Goal: Task Accomplishment & Management: Manage account settings

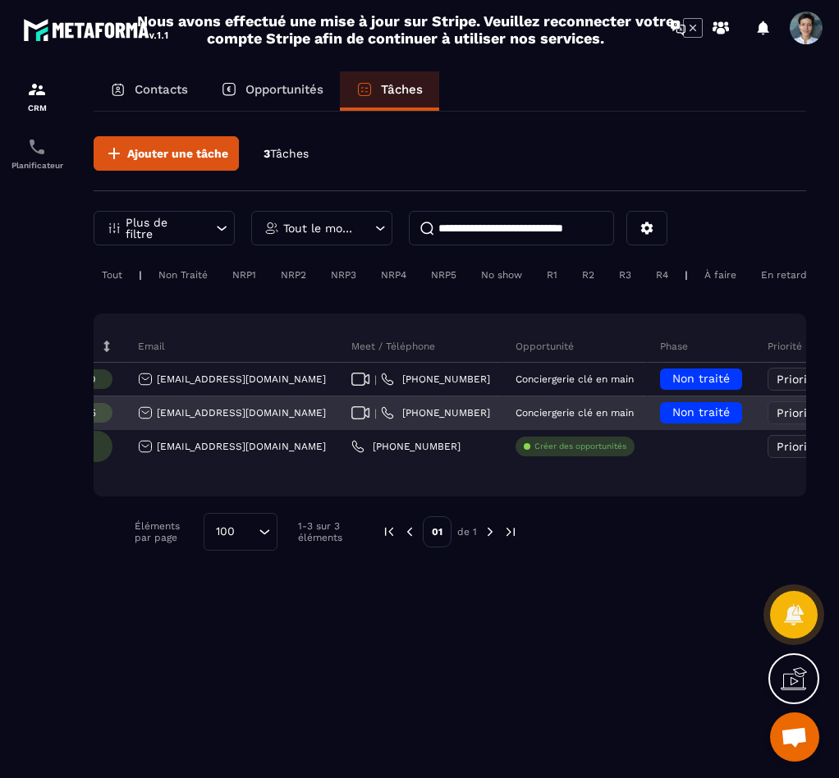
scroll to position [0, 372]
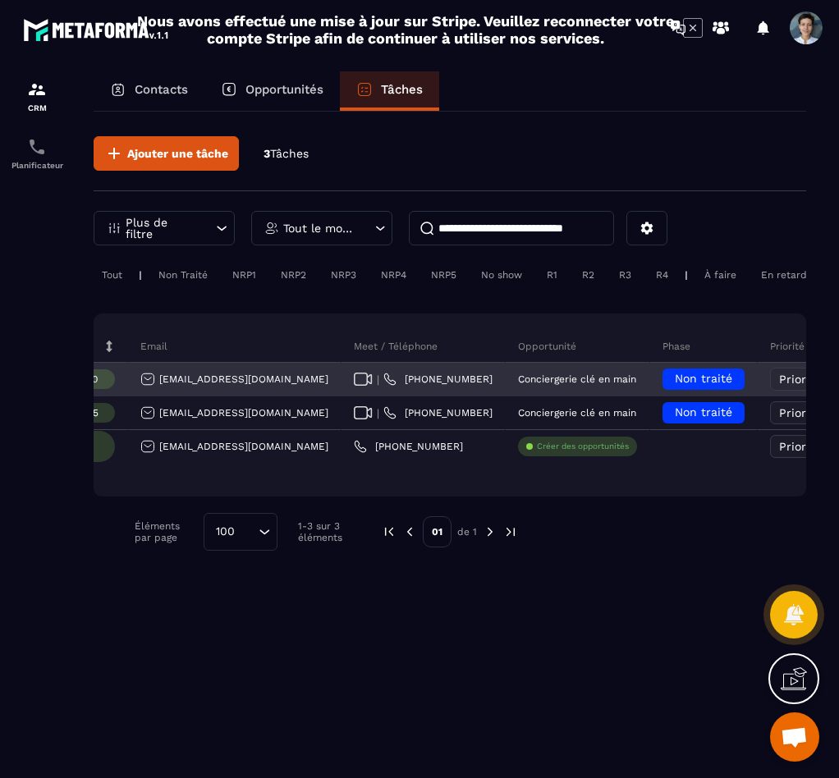
click at [675, 385] on span "Non traité" at bounding box center [703, 378] width 57 height 13
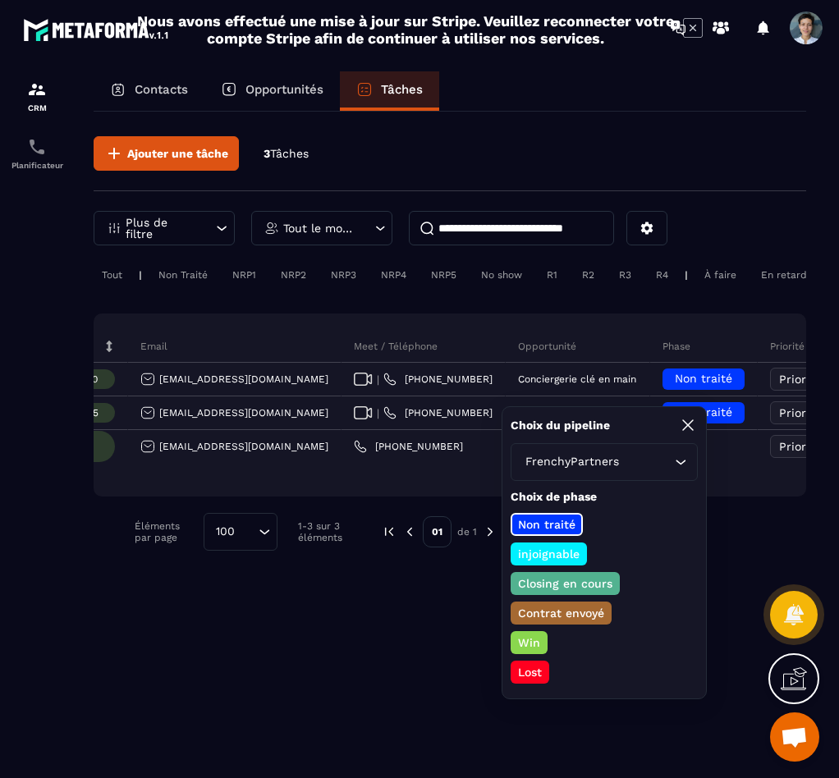
click at [397, 658] on div "Ajouter une tâche 3 Tâches Plus de filtre Tout le monde Tout | Non Traité NRP1 …" at bounding box center [450, 444] width 713 height 664
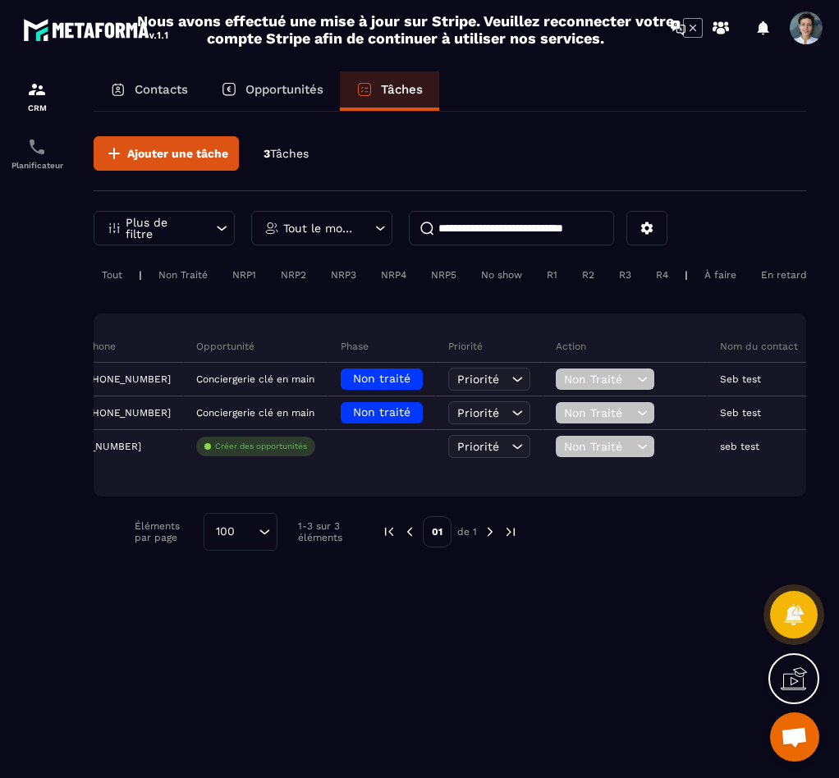
scroll to position [0, 905]
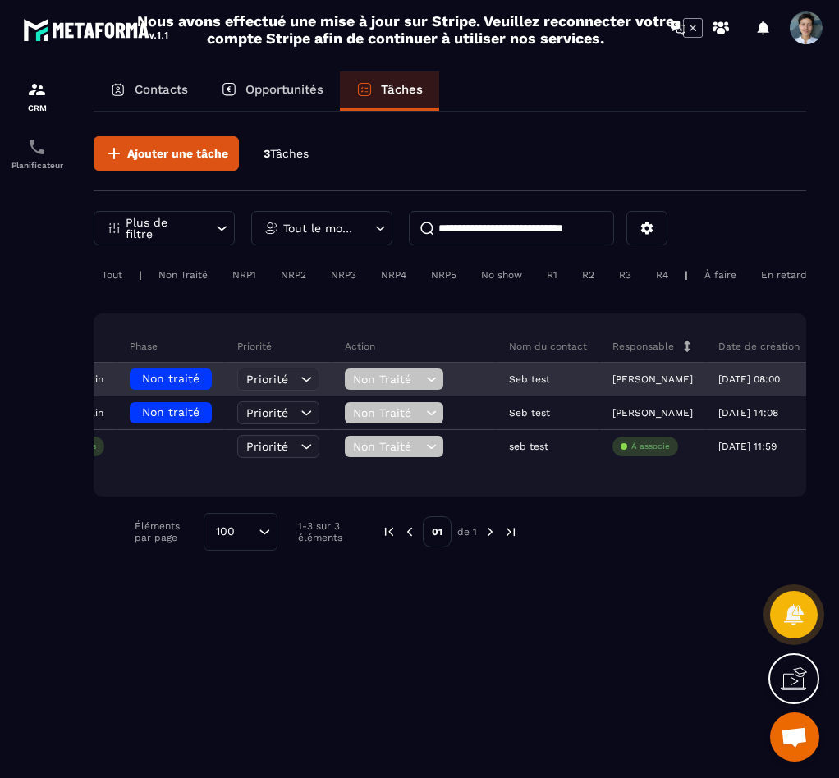
click at [353, 386] on span "Non Traité" at bounding box center [387, 379] width 69 height 13
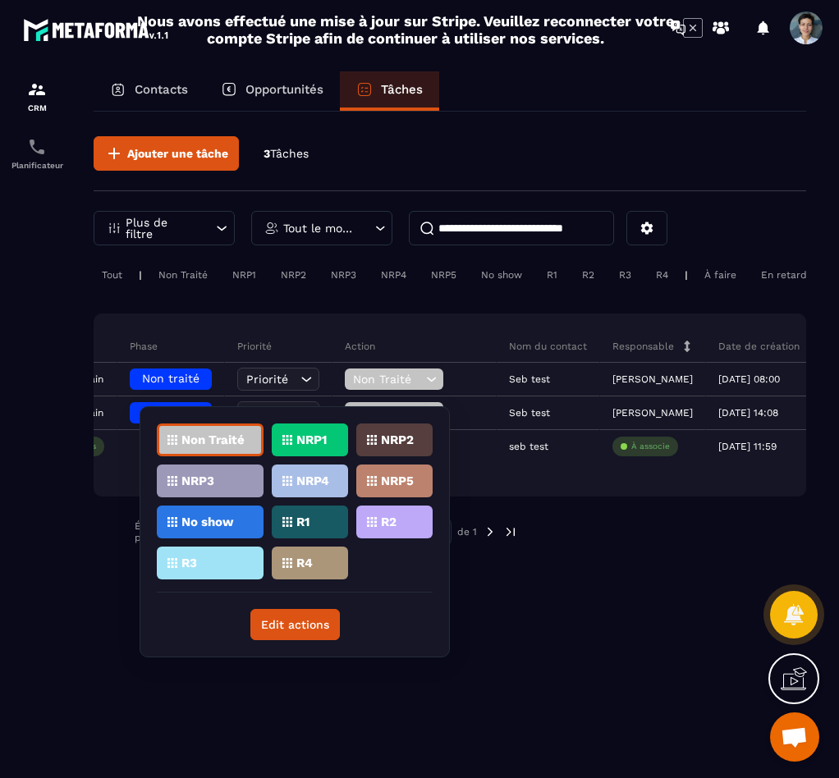
click at [333, 363] on div "Action" at bounding box center [415, 346] width 164 height 33
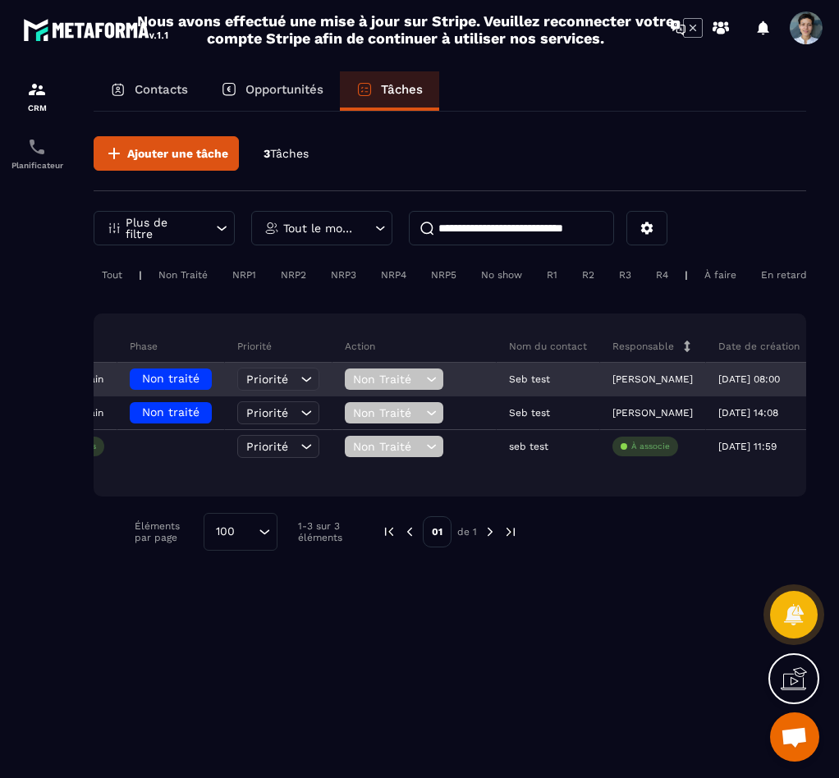
click at [333, 379] on div "Non Traité" at bounding box center [415, 380] width 164 height 33
click at [353, 386] on span "Non Traité" at bounding box center [387, 379] width 69 height 13
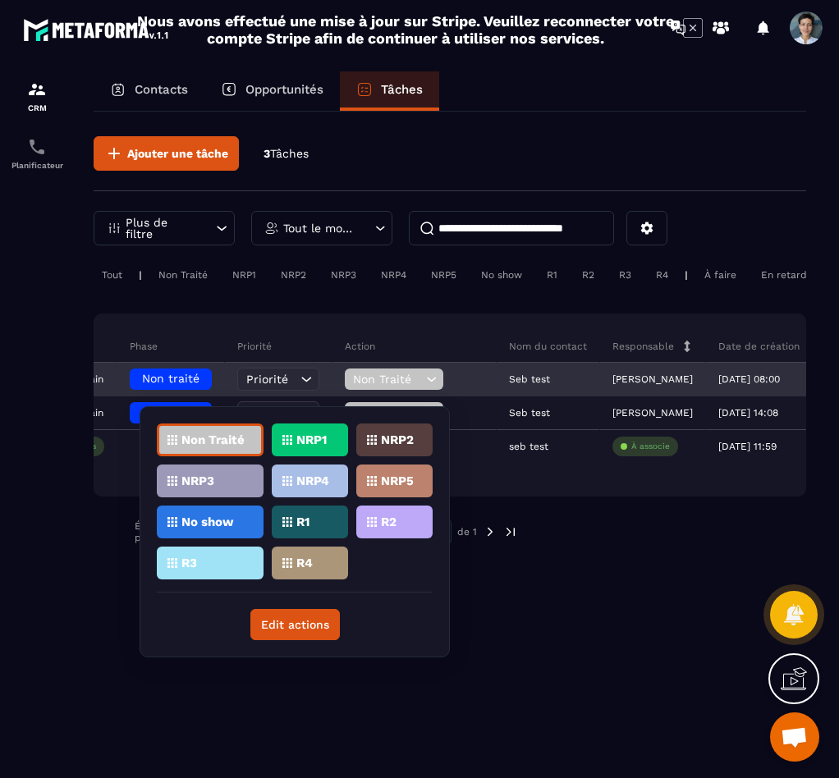
click at [353, 386] on span "Non Traité" at bounding box center [387, 379] width 69 height 13
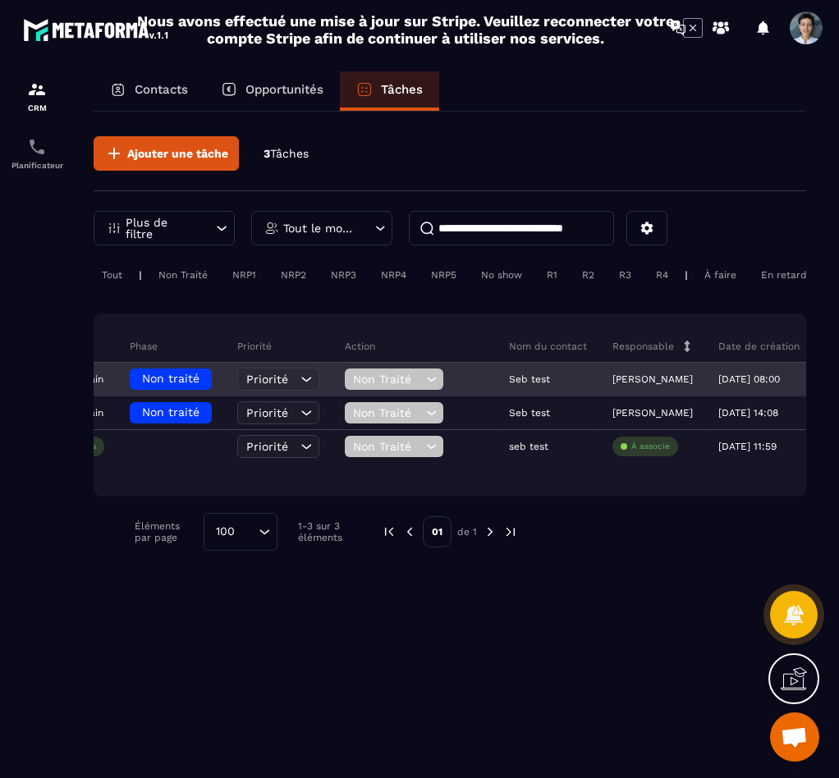
click at [237, 382] on div "Priorité" at bounding box center [278, 379] width 82 height 23
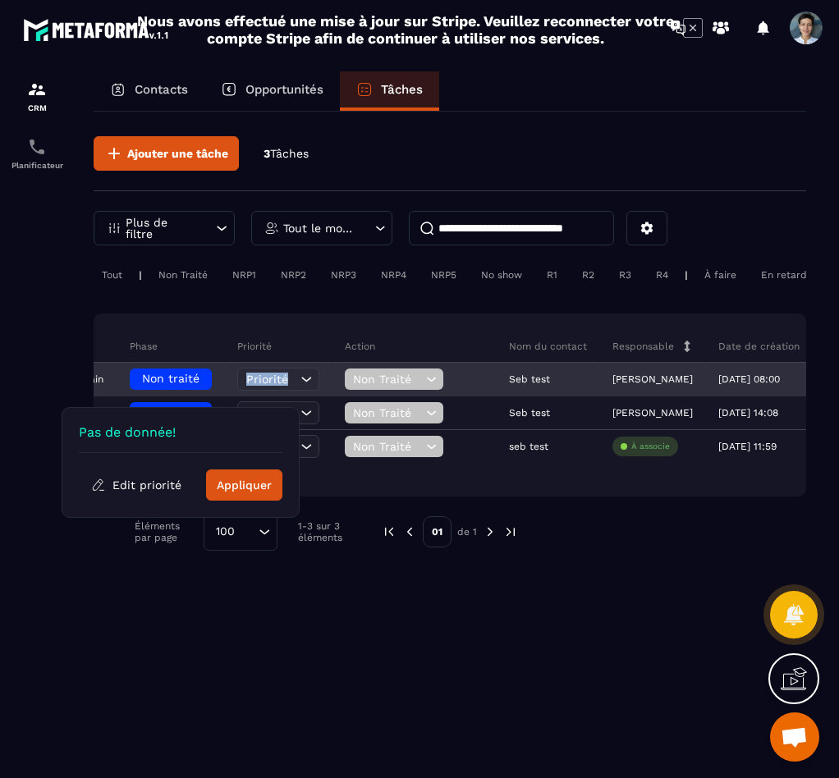
click at [237, 382] on div "Priorité" at bounding box center [278, 379] width 82 height 23
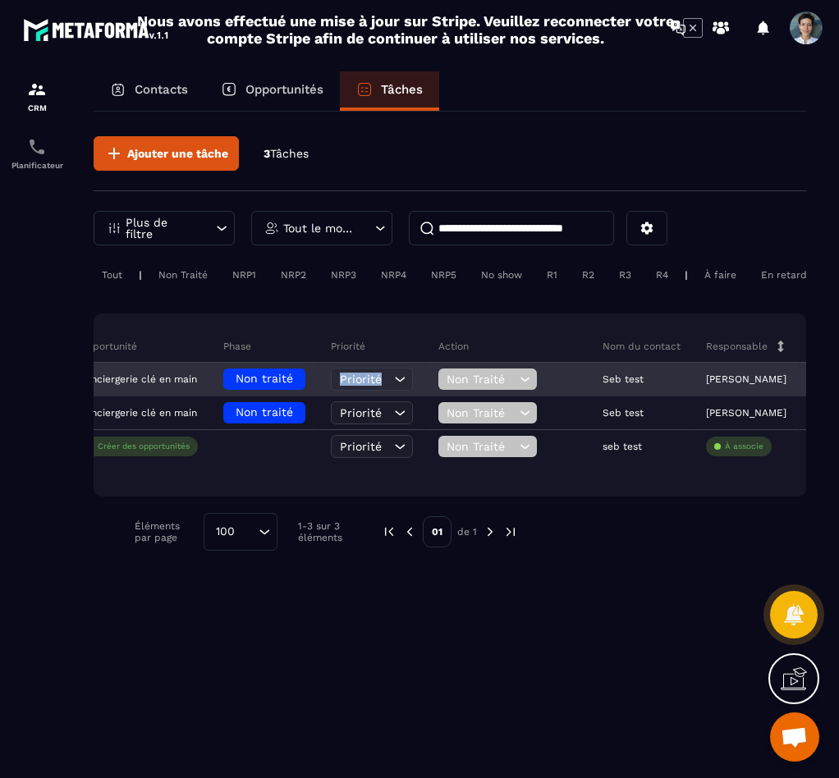
scroll to position [0, 769]
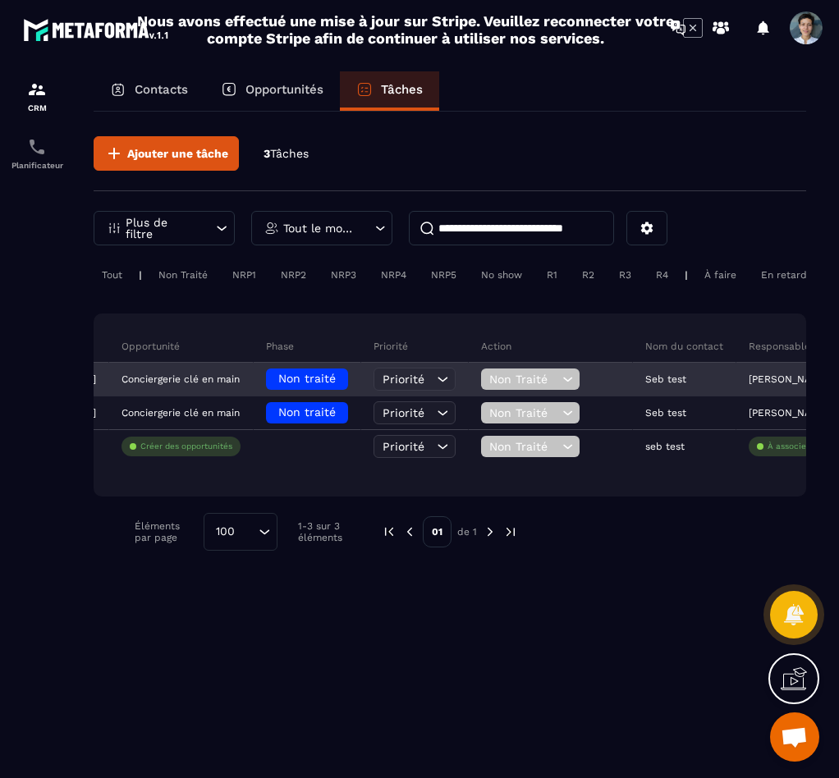
click at [266, 390] on div "Non traité" at bounding box center [307, 379] width 82 height 21
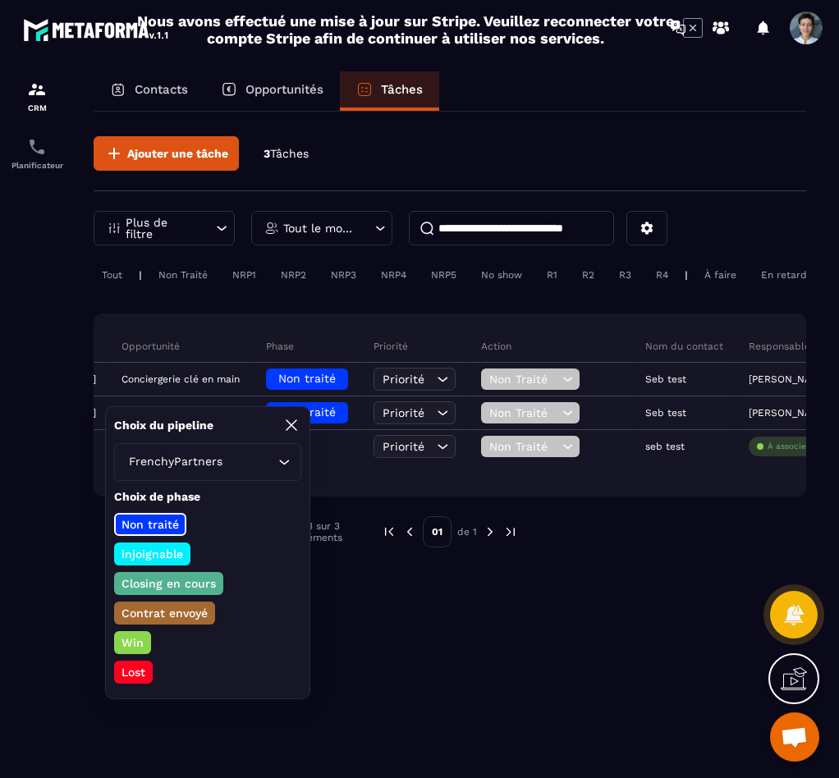
click at [475, 644] on div "Ajouter une tâche 3 Tâches Plus de filtre Tout le monde Tout | Non Traité NRP1 …" at bounding box center [450, 444] width 713 height 664
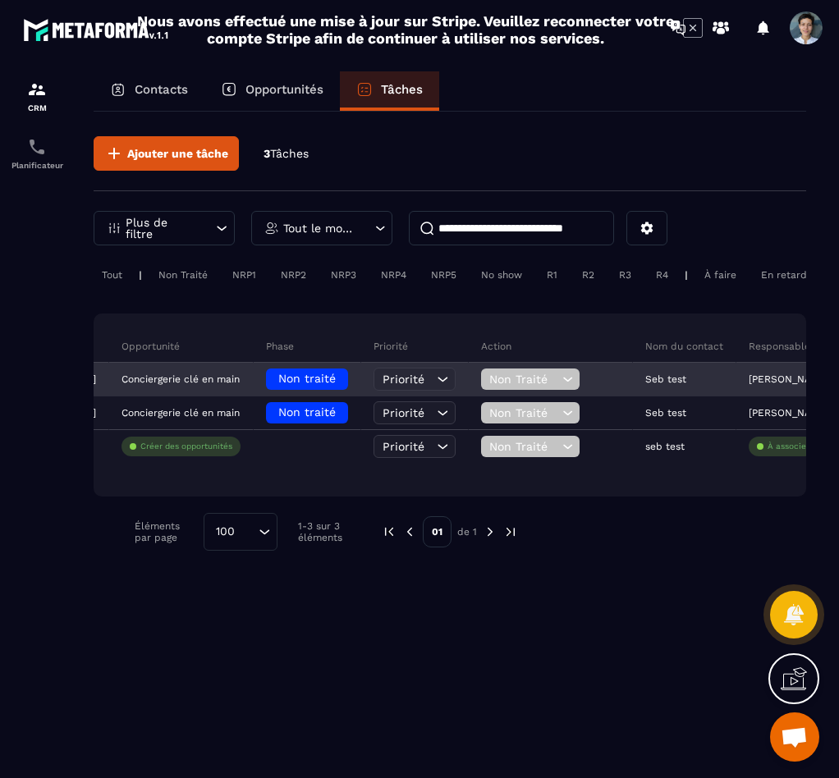
click at [481, 382] on div "Non Traité" at bounding box center [530, 379] width 99 height 21
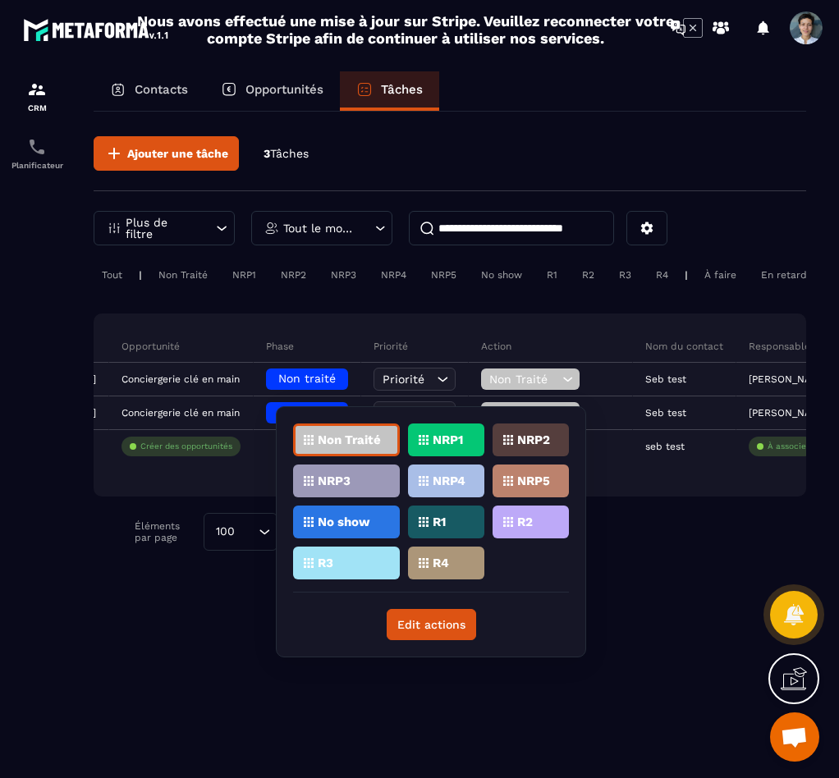
click at [618, 576] on div "Ajouter une tâche 3 Tâches Plus de filtre Tout le monde Tout | Non Traité NRP1 …" at bounding box center [450, 344] width 713 height 464
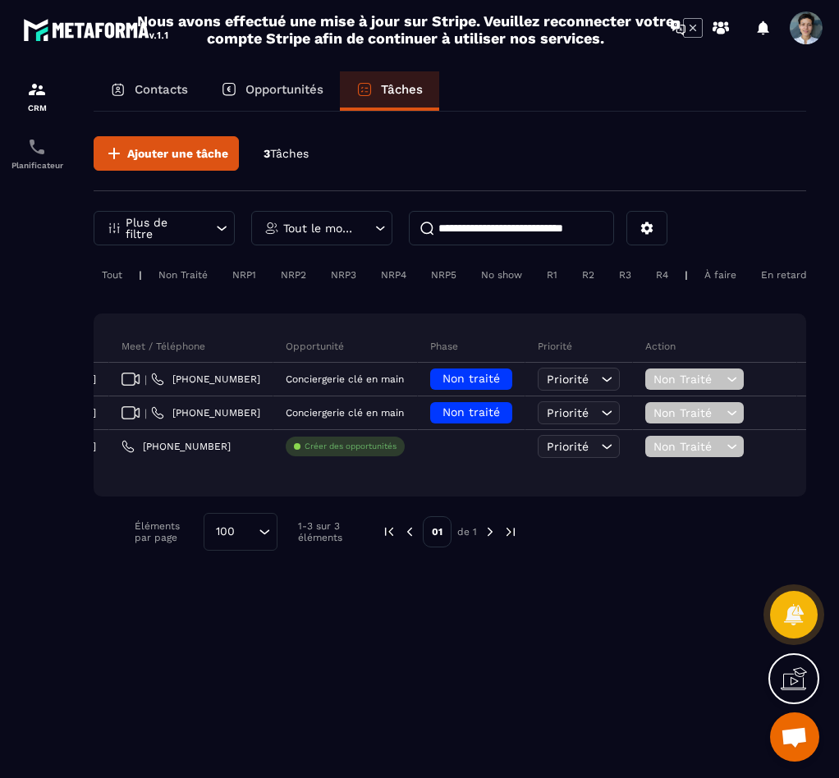
scroll to position [0, 535]
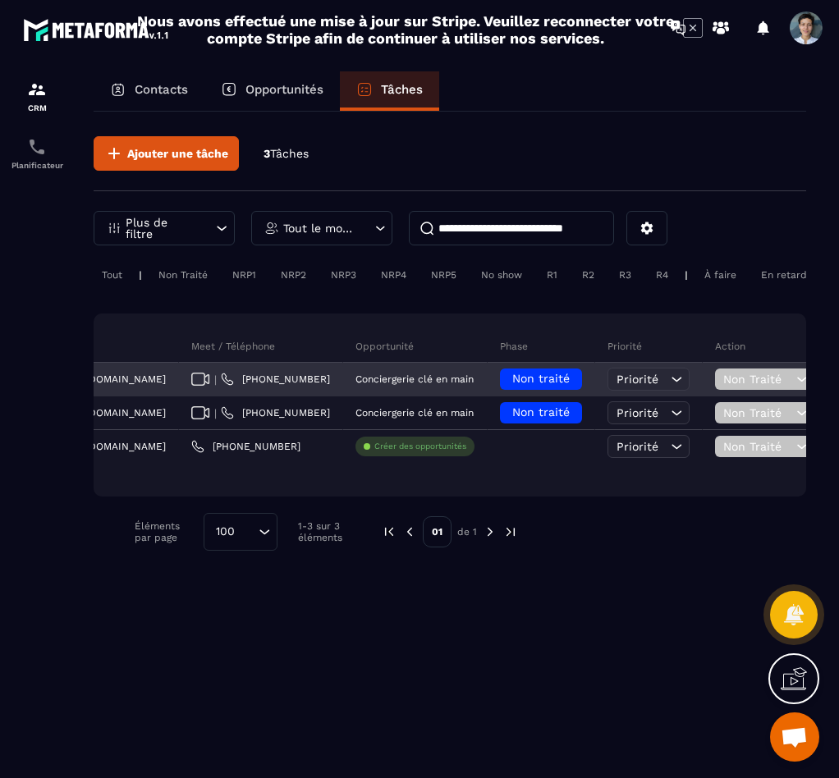
click at [512, 385] on span "Non traité" at bounding box center [540, 378] width 57 height 13
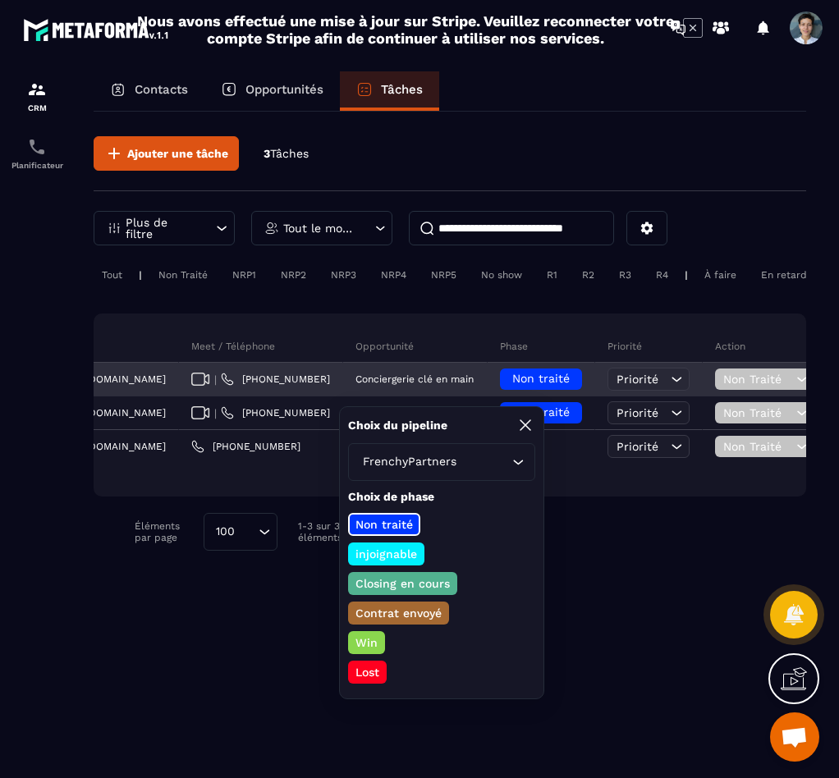
click at [512, 385] on span "Non traité" at bounding box center [540, 378] width 57 height 13
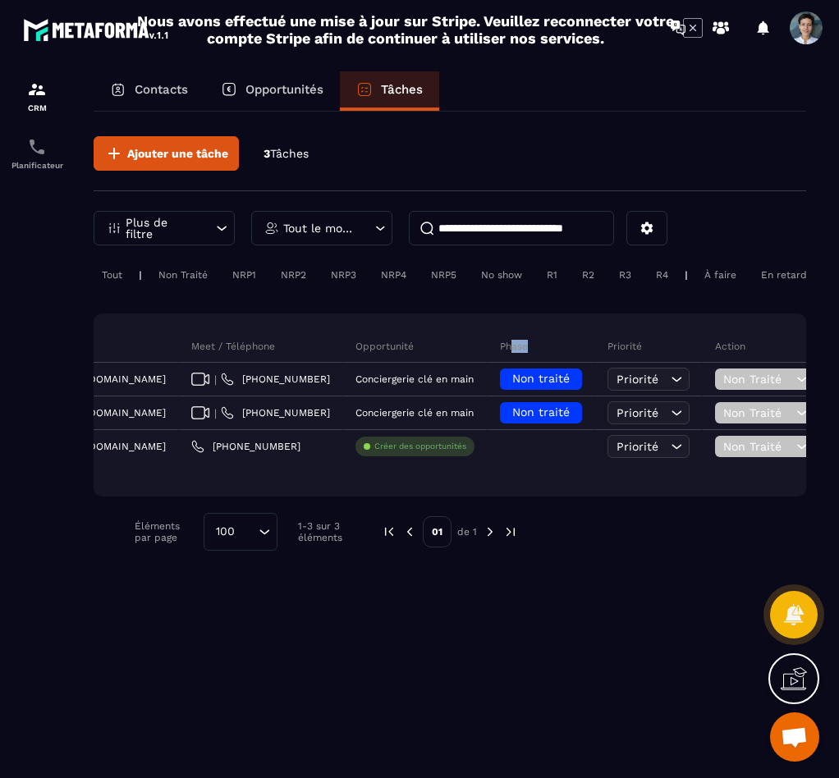
drag, startPoint x: 415, startPoint y: 353, endPoint x: 436, endPoint y: 358, distance: 21.9
click at [488, 358] on div "Phase" at bounding box center [542, 346] width 108 height 33
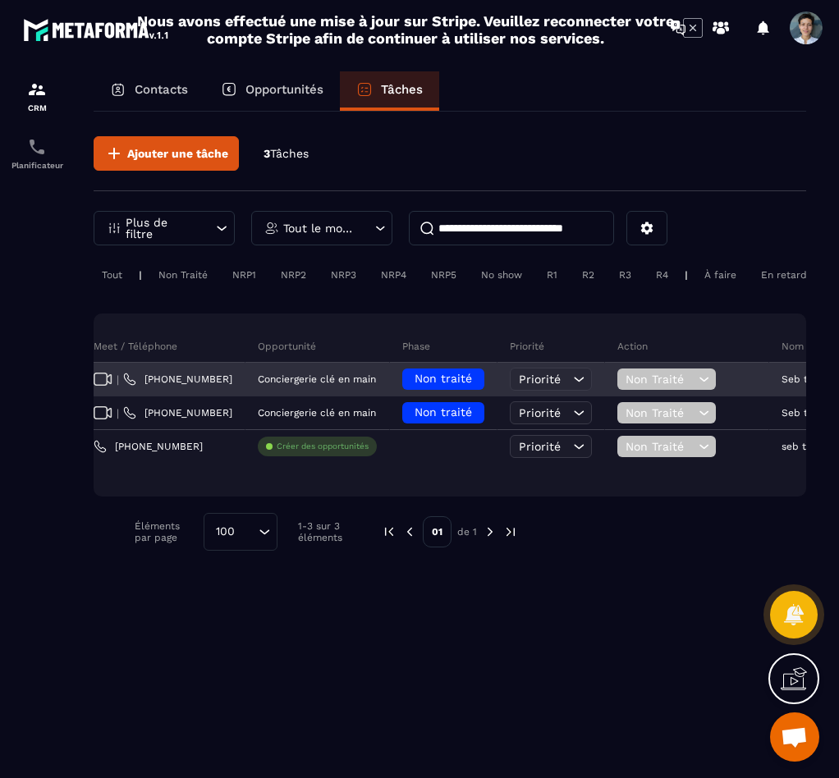
scroll to position [0, 634]
click at [624, 386] on span "Non Traité" at bounding box center [658, 379] width 69 height 13
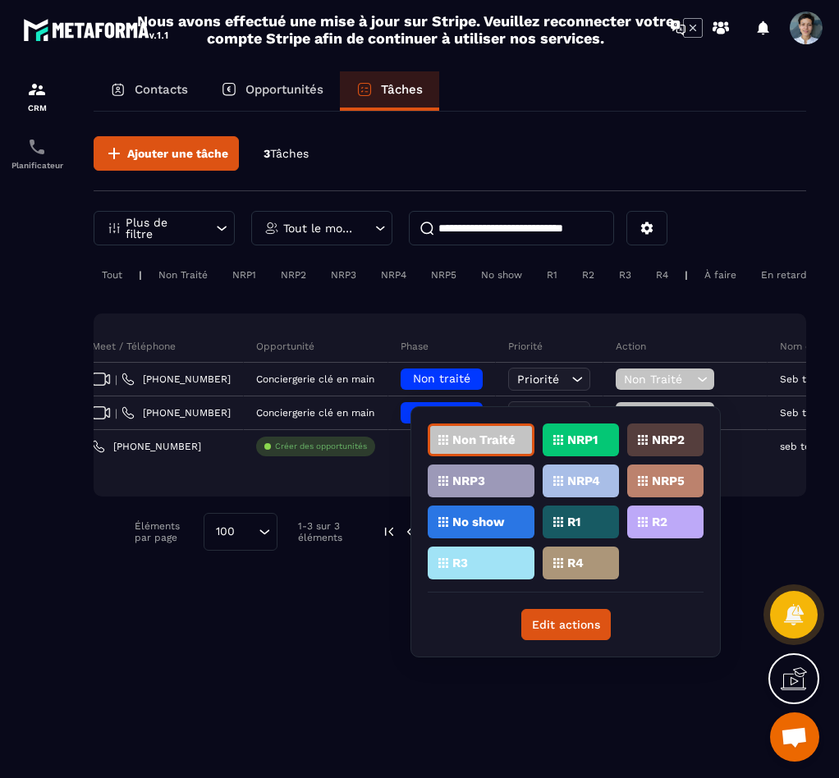
click at [351, 638] on div "Ajouter une tâche 3 Tâches Plus de filtre Tout le monde Tout | Non Traité NRP1 …" at bounding box center [450, 444] width 713 height 664
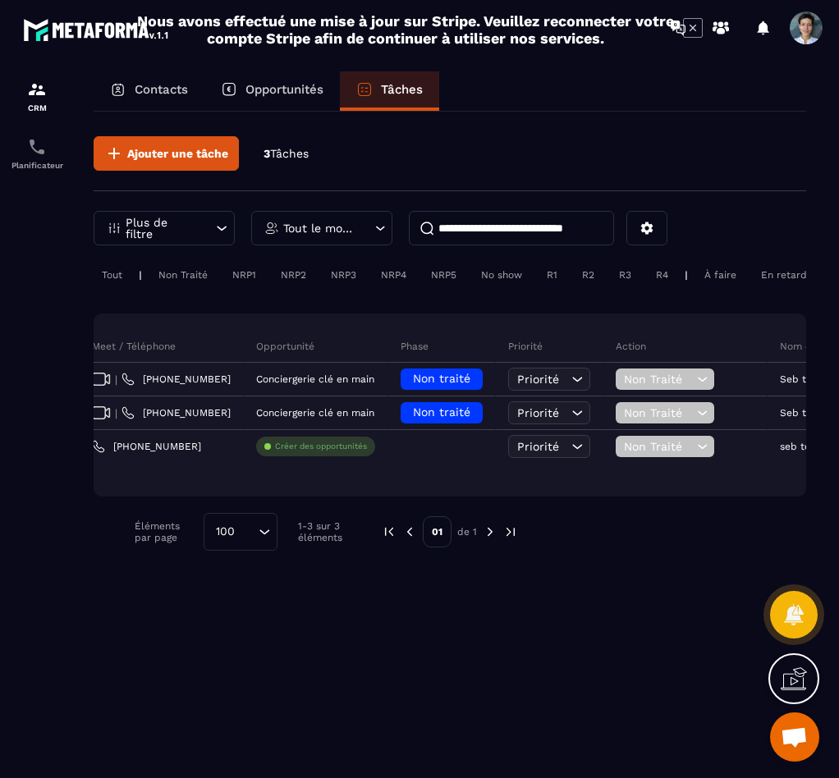
click at [351, 227] on p "Tout le monde" at bounding box center [319, 228] width 73 height 11
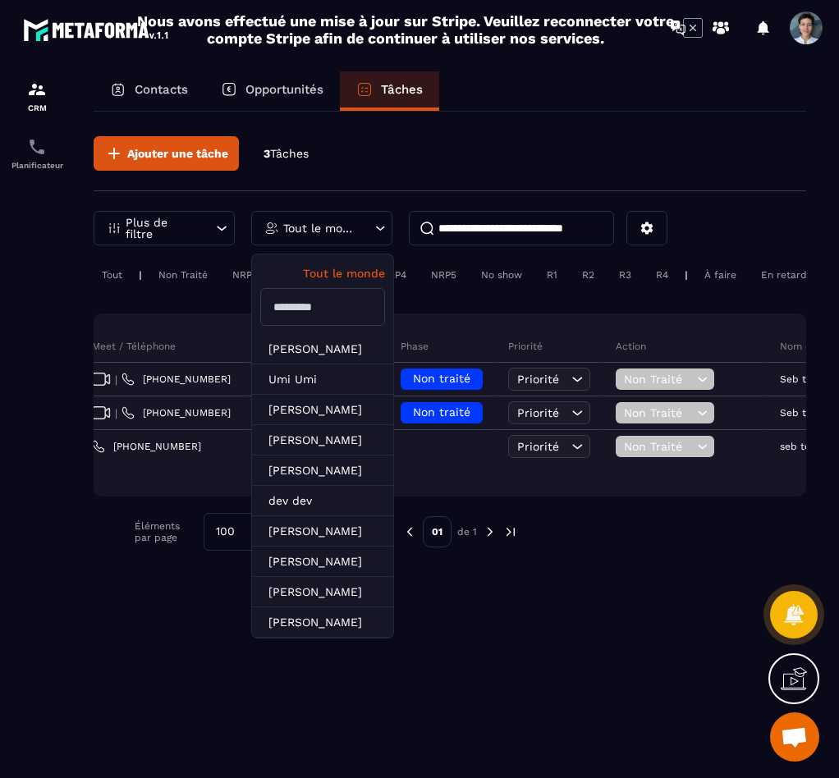
click at [203, 660] on div "Ajouter une tâche 3 Tâches Plus de filtre Tout le monde Tout le monde Lara D [P…" at bounding box center [450, 444] width 713 height 664
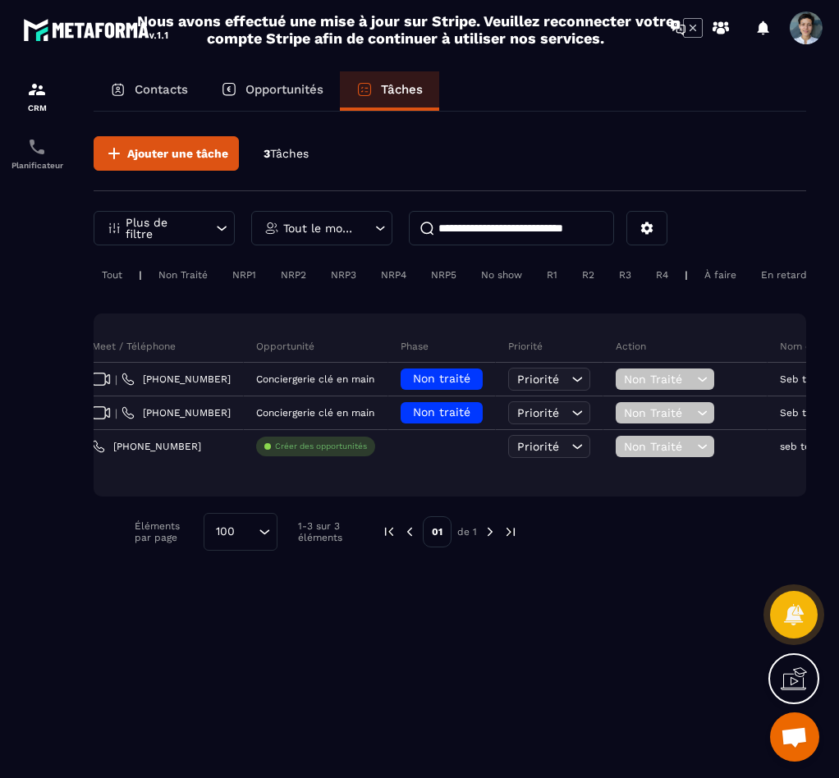
click at [385, 642] on div "Ajouter une tâche 3 Tâches Plus de filtre Tout le monde Tout | Non Traité NRP1 …" at bounding box center [450, 444] width 713 height 664
click at [185, 236] on p "Plus de filtre" at bounding box center [162, 228] width 72 height 23
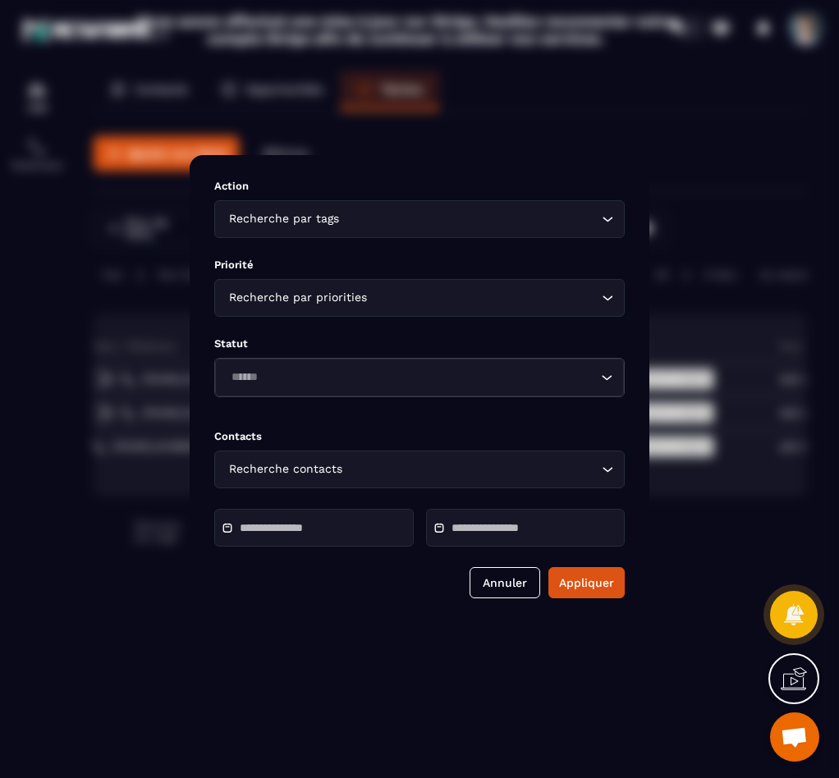
click at [275, 290] on div "Recherche par priorities" at bounding box center [411, 298] width 376 height 18
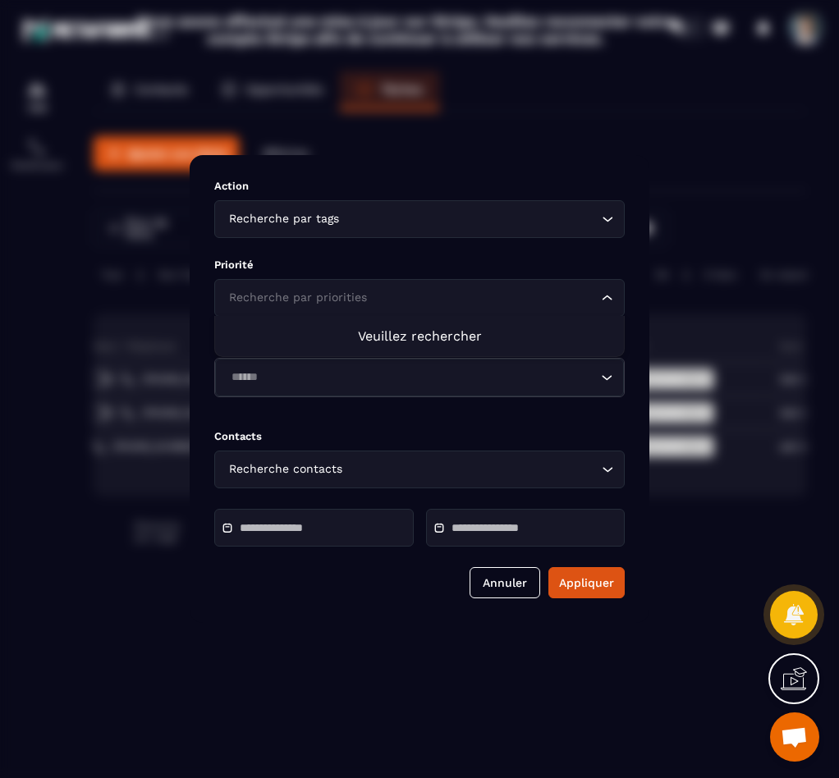
click at [275, 290] on input "Search for option" at bounding box center [411, 298] width 373 height 18
click at [89, 508] on div "Modal window" at bounding box center [419, 389] width 839 height 778
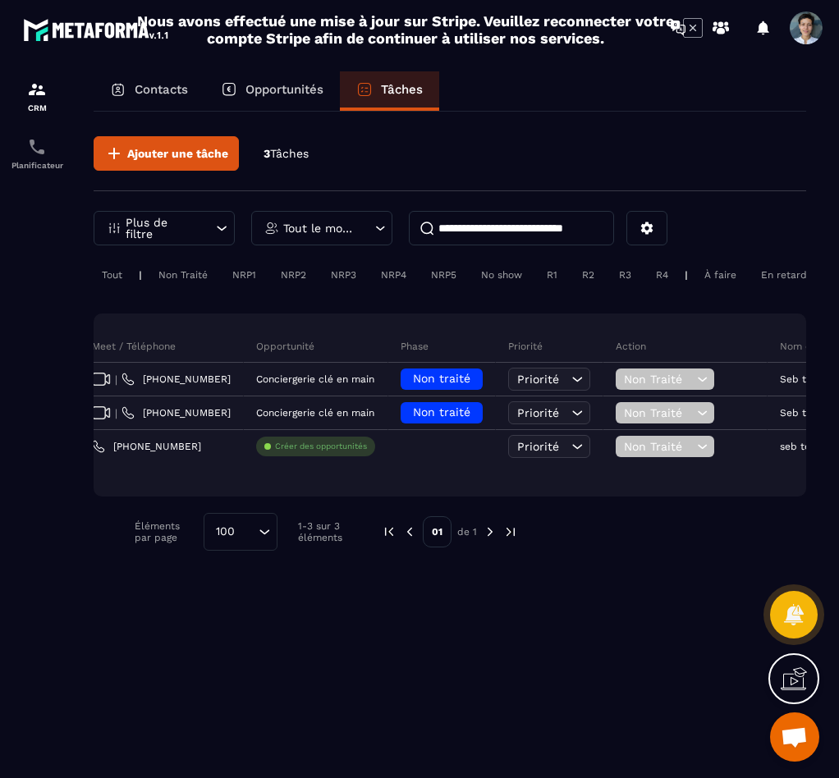
click at [224, 275] on div "Non Traité" at bounding box center [244, 275] width 40 height 20
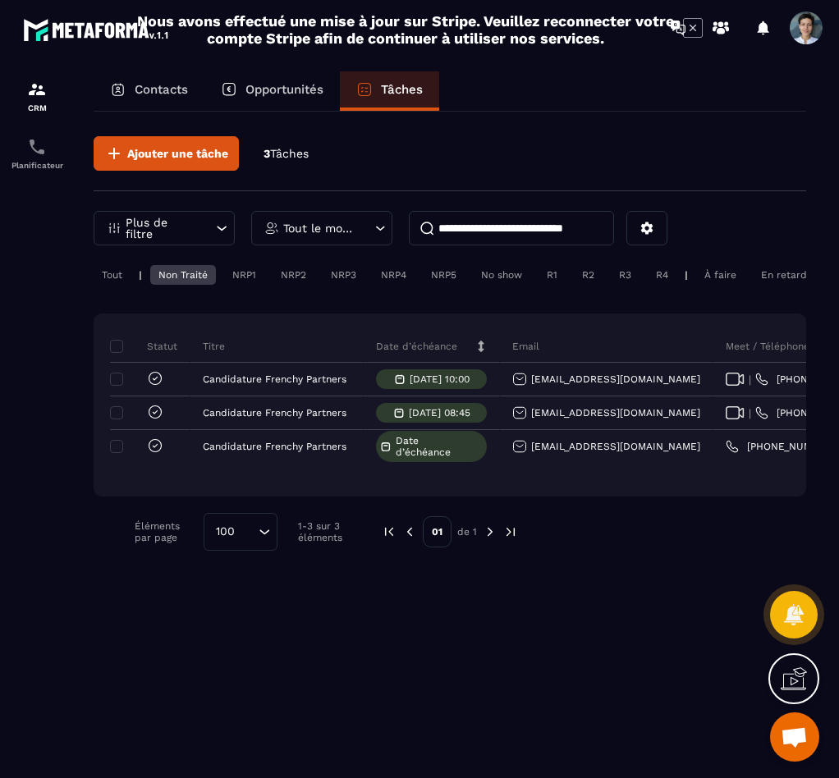
click at [574, 272] on div "R1" at bounding box center [588, 275] width 29 height 20
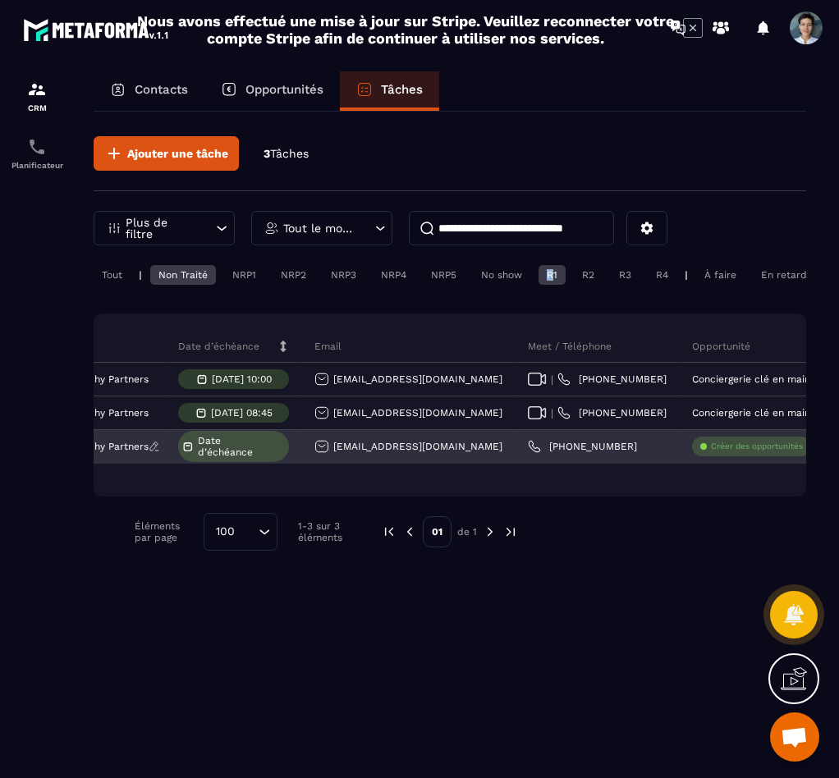
scroll to position [0, 0]
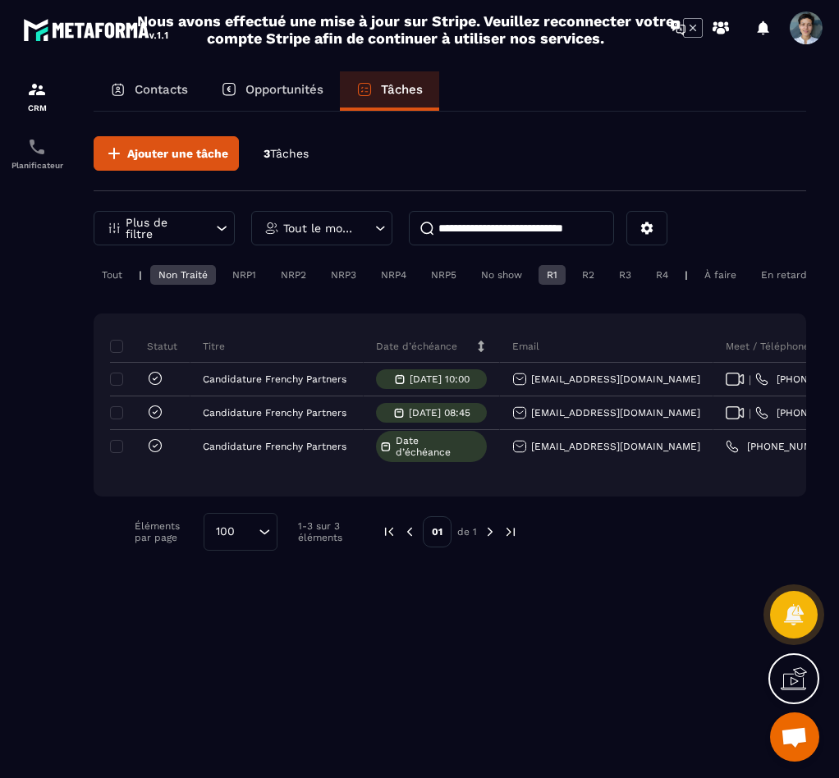
click at [273, 277] on div "NRP1" at bounding box center [294, 275] width 42 height 20
click at [249, 272] on div "NRP1" at bounding box center [244, 275] width 40 height 20
click at [97, 594] on div "Ajouter une tâche 3 Tâches Plus de filtre Tout le monde Tout | Non Traité NRP1 …" at bounding box center [450, 444] width 713 height 664
click at [50, 111] on p "CRM" at bounding box center [37, 107] width 66 height 9
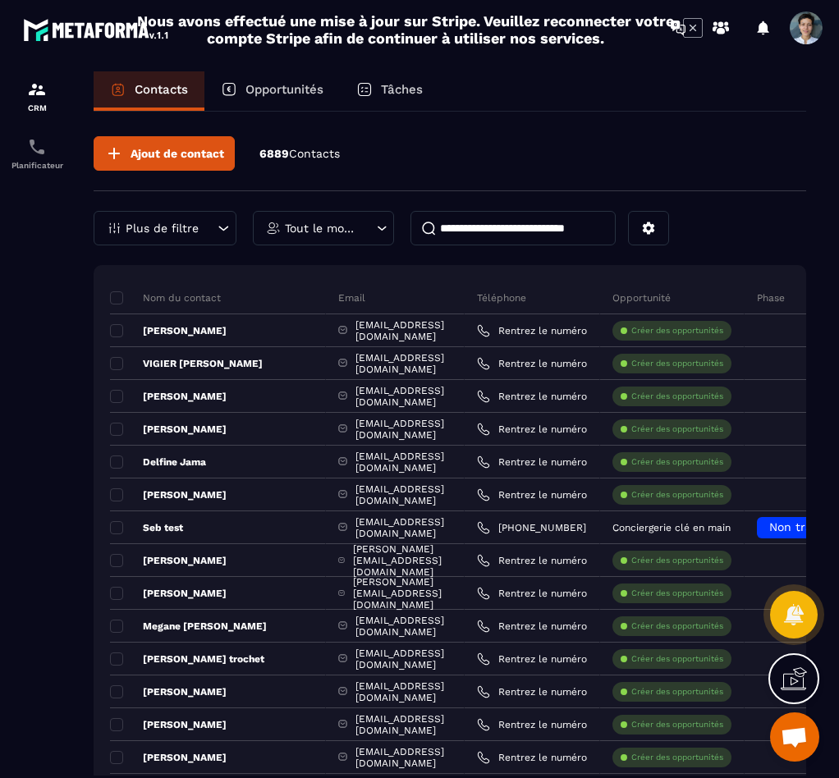
click at [343, 92] on div "Tâches" at bounding box center [389, 90] width 99 height 39
